Goal: Information Seeking & Learning: Learn about a topic

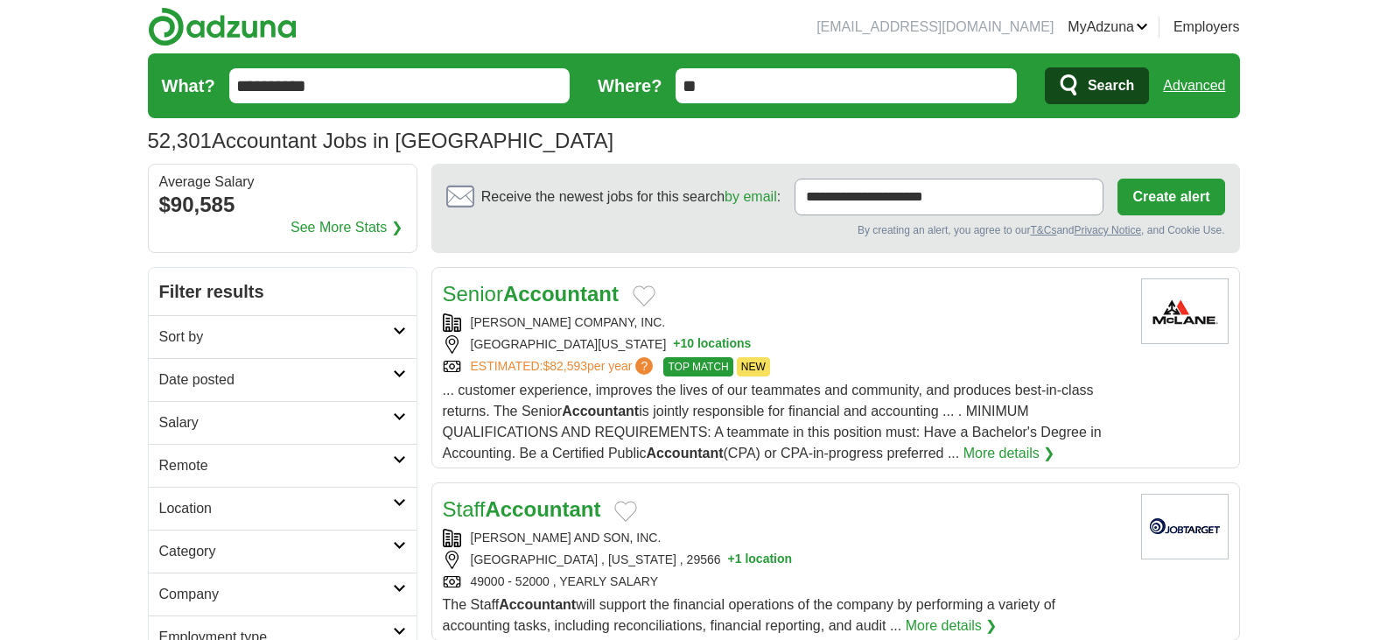
click at [186, 461] on h2 "Remote" at bounding box center [276, 465] width 234 height 21
click at [203, 507] on link "Remote jobs" at bounding box center [198, 507] width 79 height 15
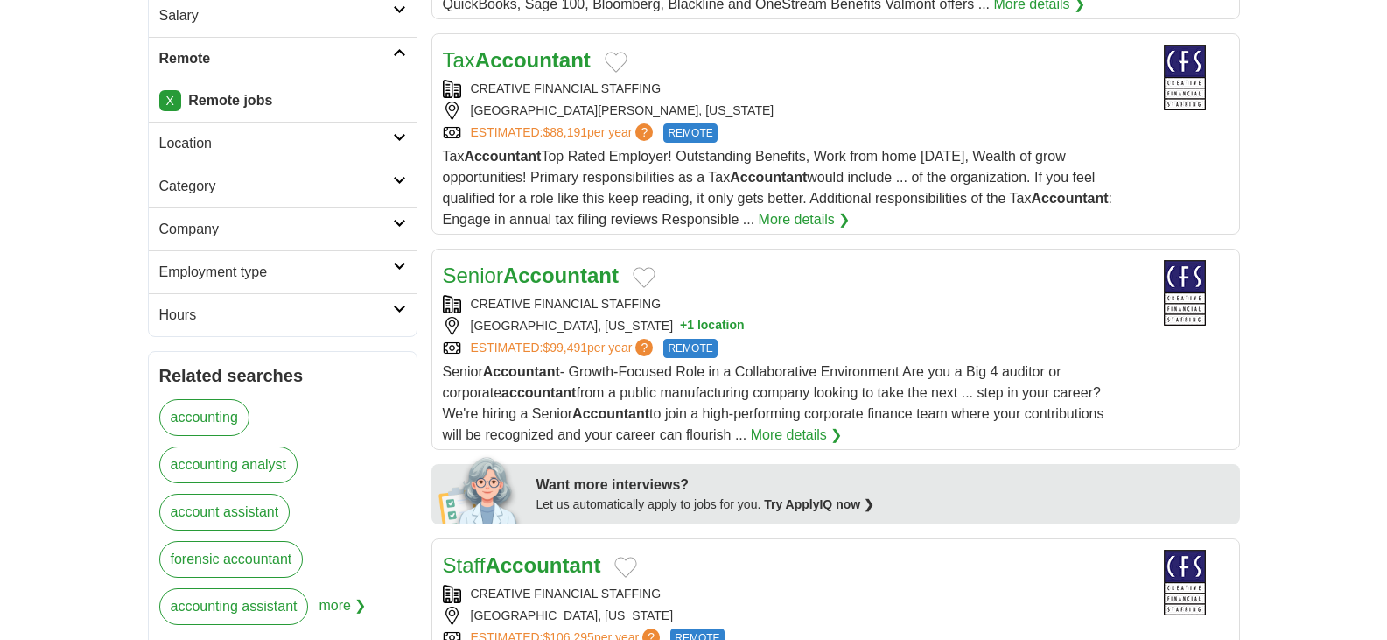
scroll to position [438, 0]
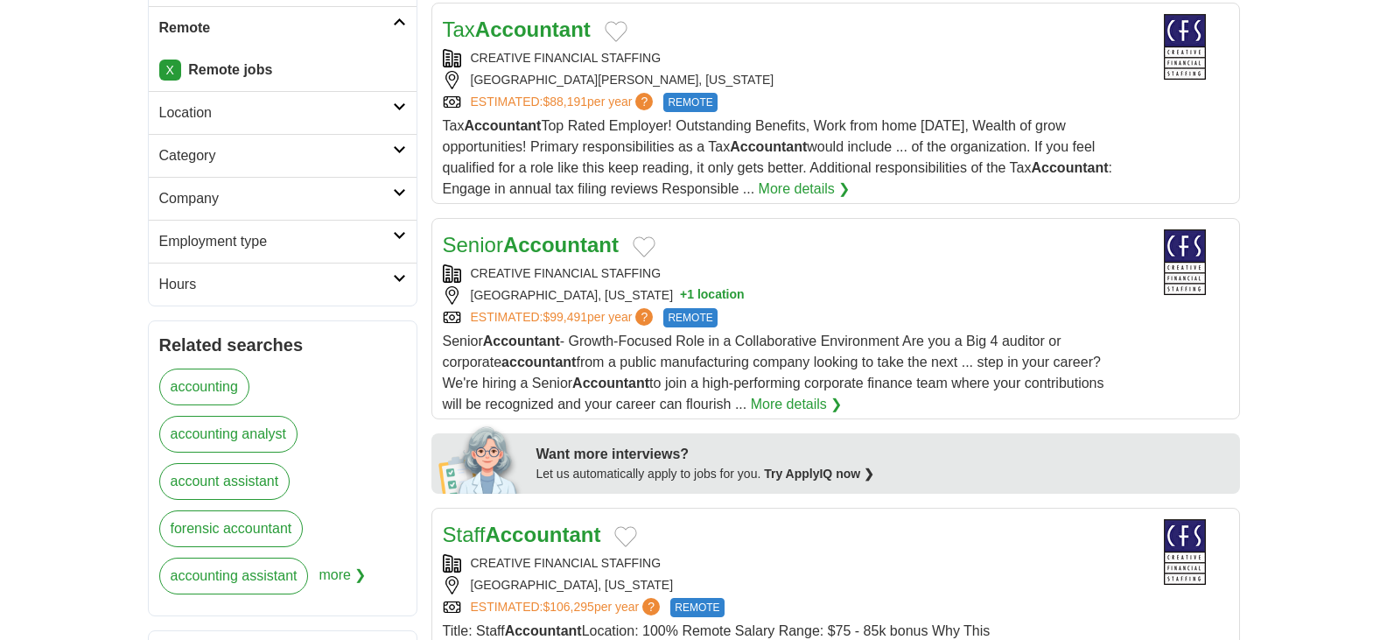
click at [803, 399] on link "More details ❯" at bounding box center [797, 404] width 92 height 21
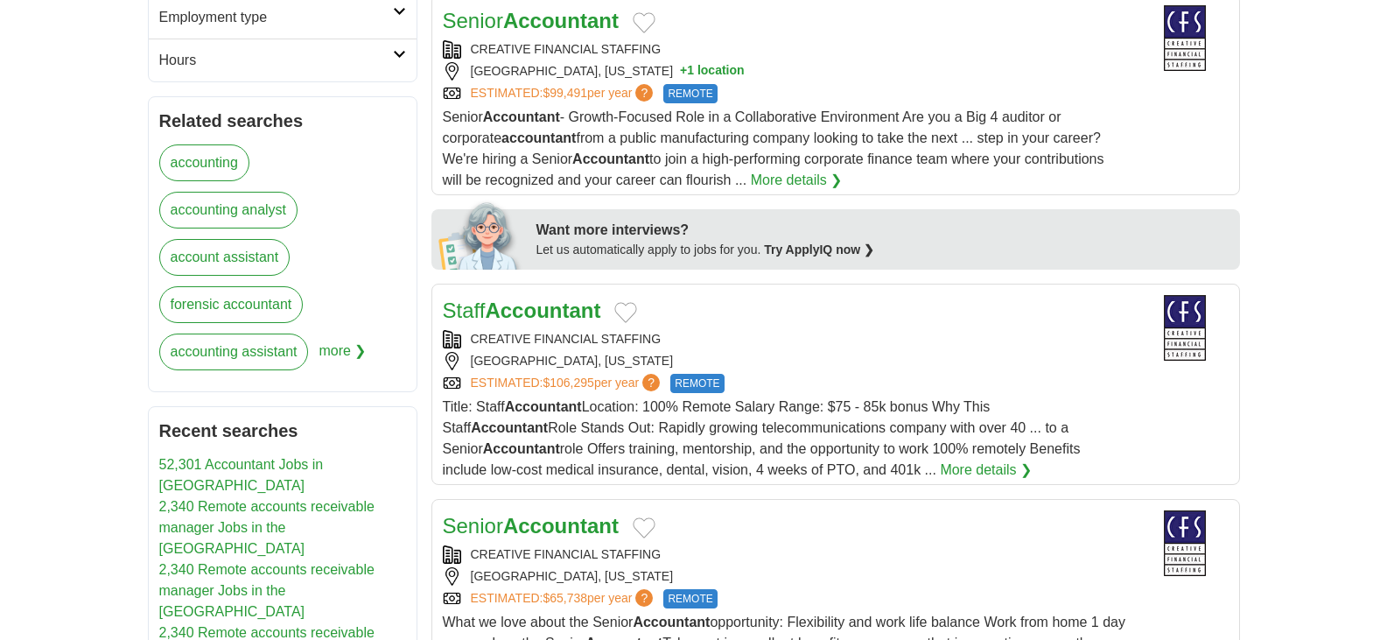
scroll to position [700, 0]
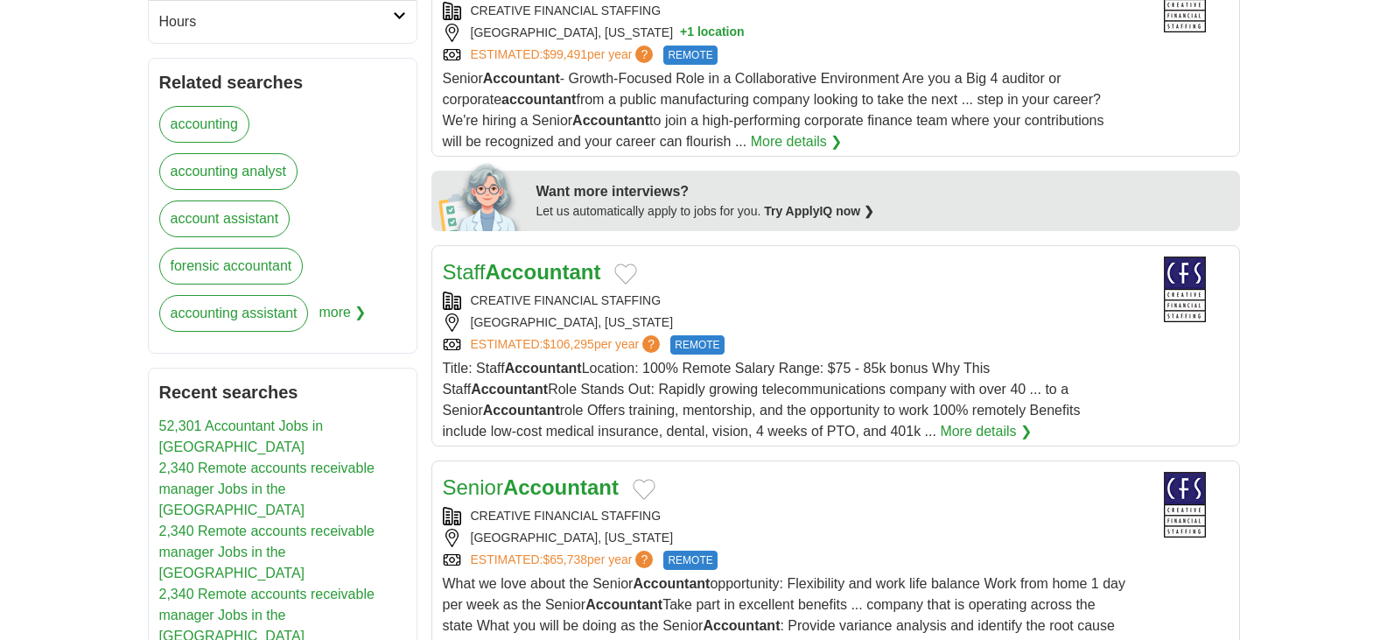
click at [940, 434] on link "More details ❯" at bounding box center [986, 431] width 92 height 21
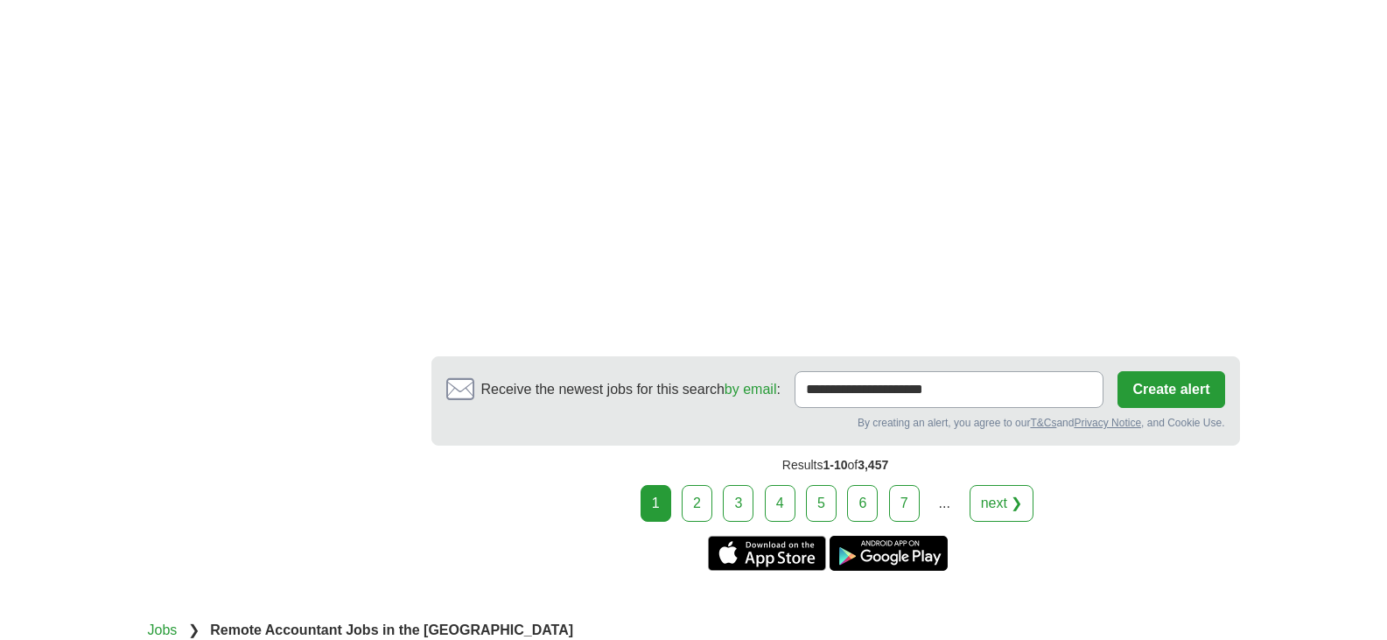
scroll to position [3239, 0]
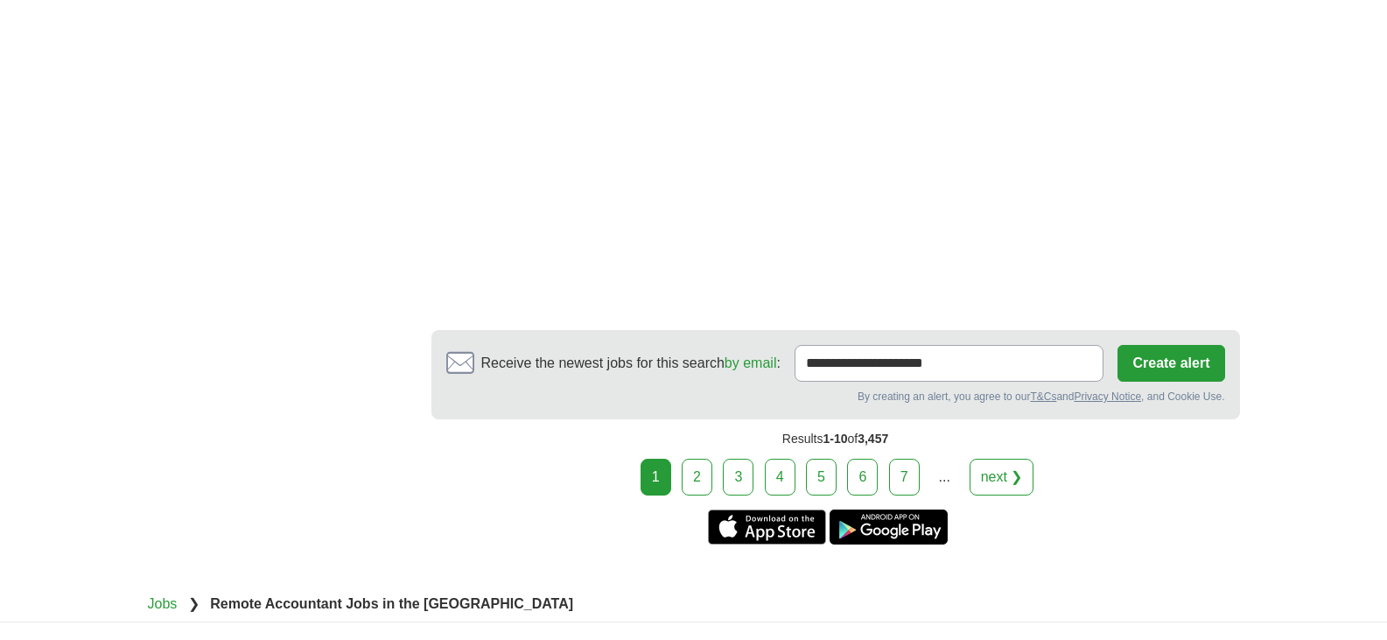
click at [692, 459] on link "2" at bounding box center [697, 477] width 31 height 37
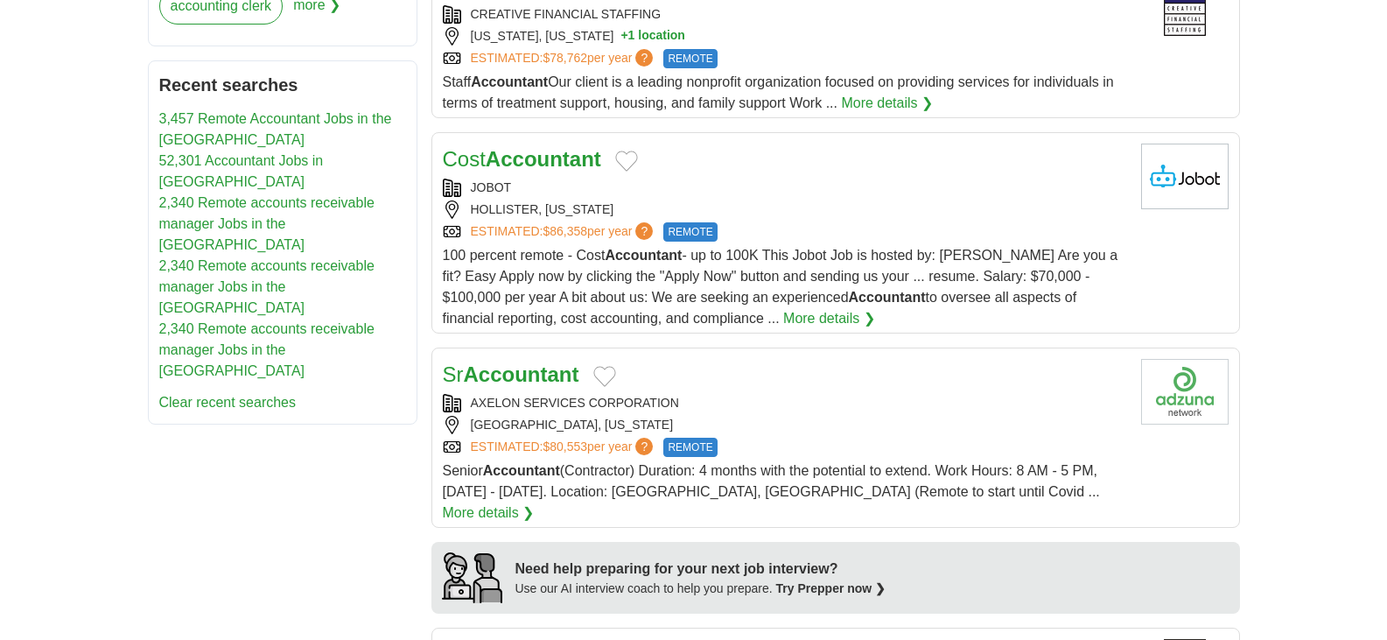
scroll to position [1050, 0]
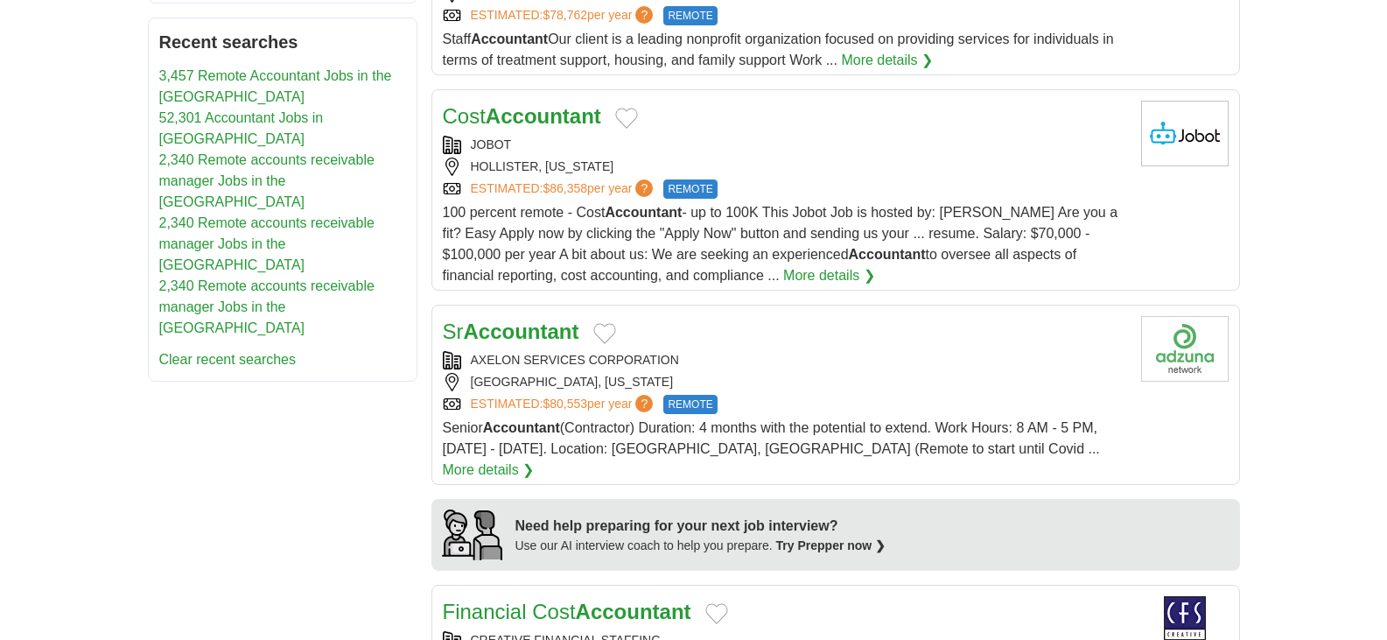
click at [535, 460] on link "More details ❯" at bounding box center [489, 470] width 92 height 21
